Goal: Submit feedback/report problem: Submit feedback/report problem

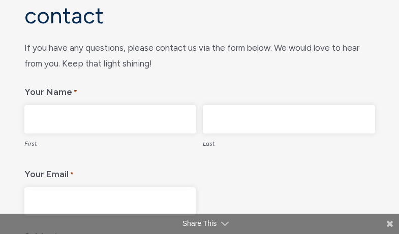
scroll to position [121, 0]
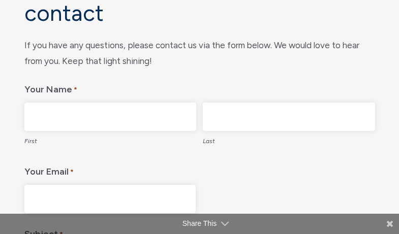
type input "[PERSON_NAME]"
type input "Asyntai"
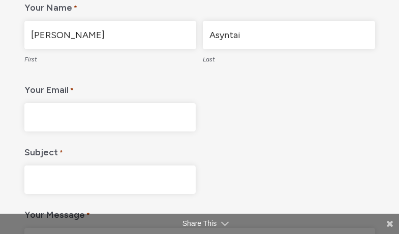
type input "[EMAIL_ADDRESS][DOMAIN_NAME]"
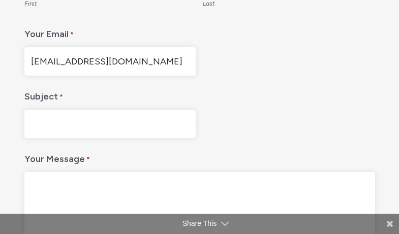
scroll to position [266, 0]
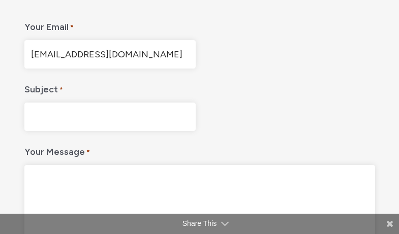
type input "live chat"
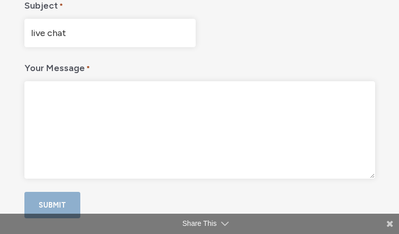
scroll to position [363, 0]
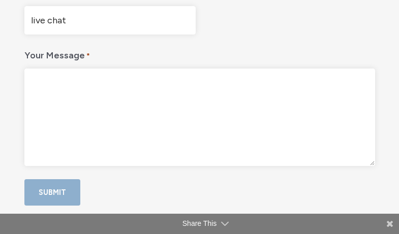
type textarea "Hi, I wanted to ask - if you would be open to having an AI live chat assistant …"
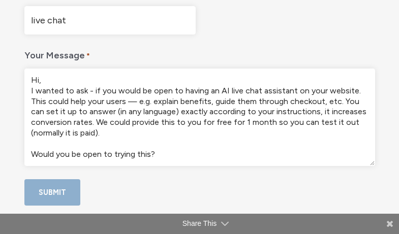
click at [39, 179] on div "main" at bounding box center [199, 179] width 351 height 0
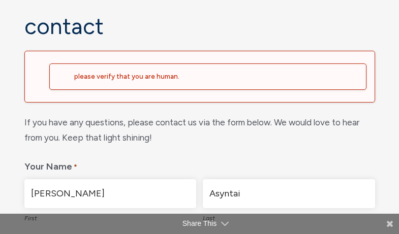
scroll to position [10, 4]
